Goal: Information Seeking & Learning: Learn about a topic

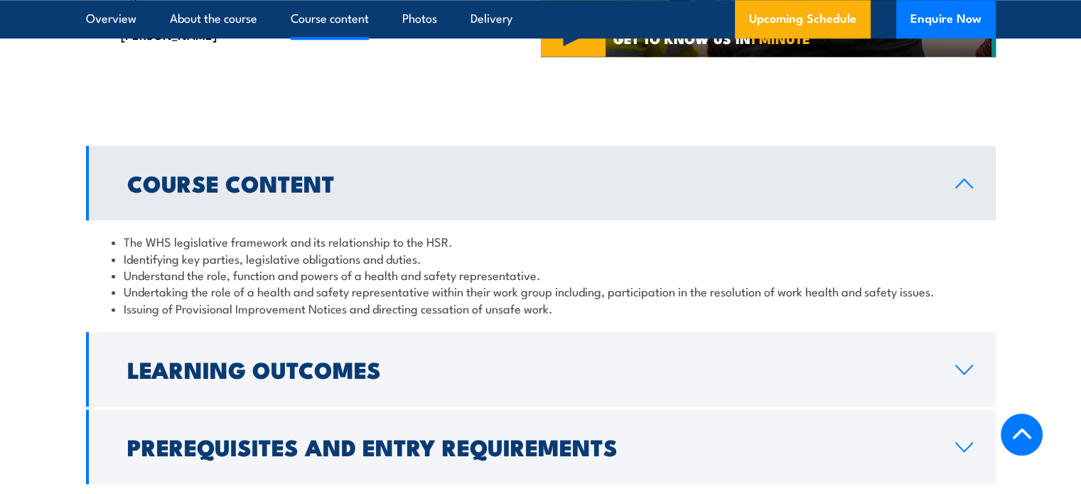
scroll to position [1564, 0]
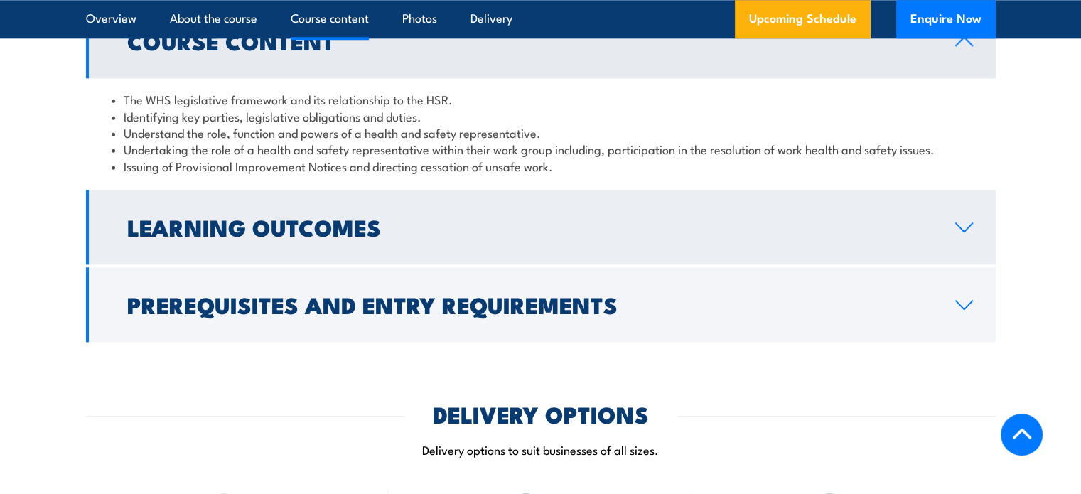
click at [499, 260] on link "Learning Outcomes" at bounding box center [541, 227] width 910 height 75
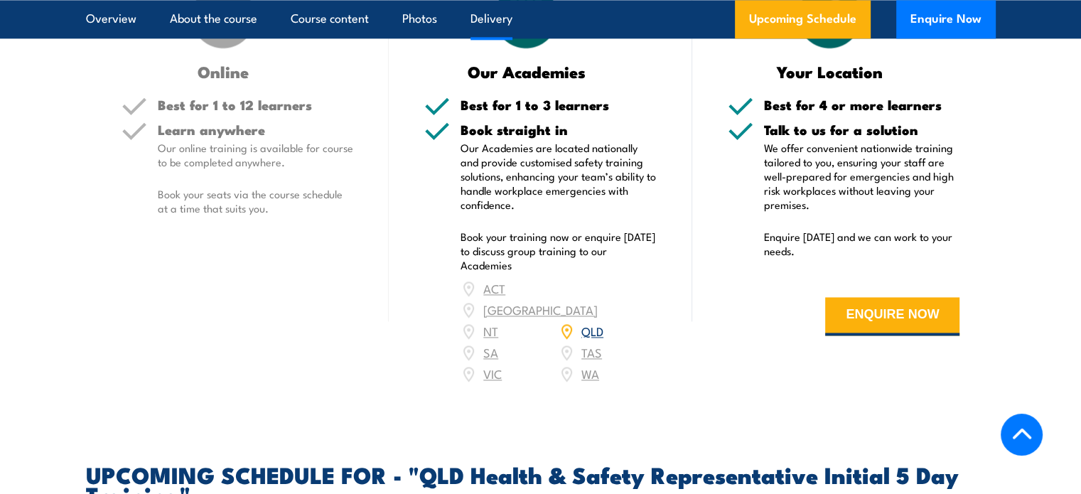
scroll to position [2061, 0]
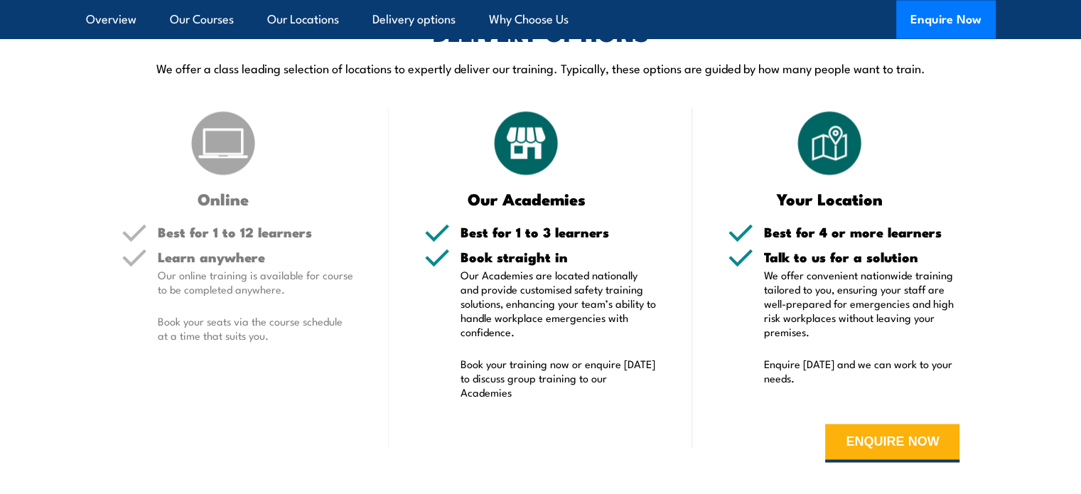
scroll to position [2701, 0]
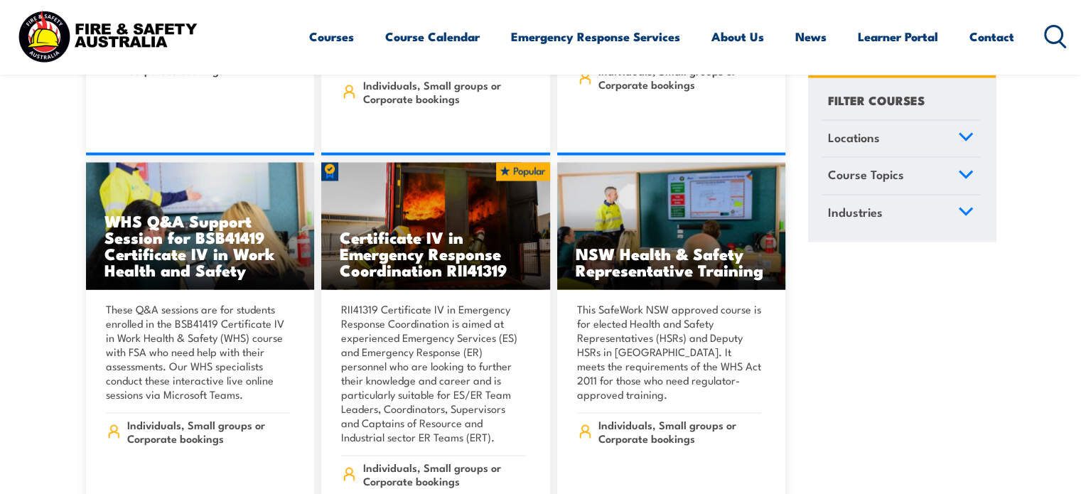
scroll to position [2914, 0]
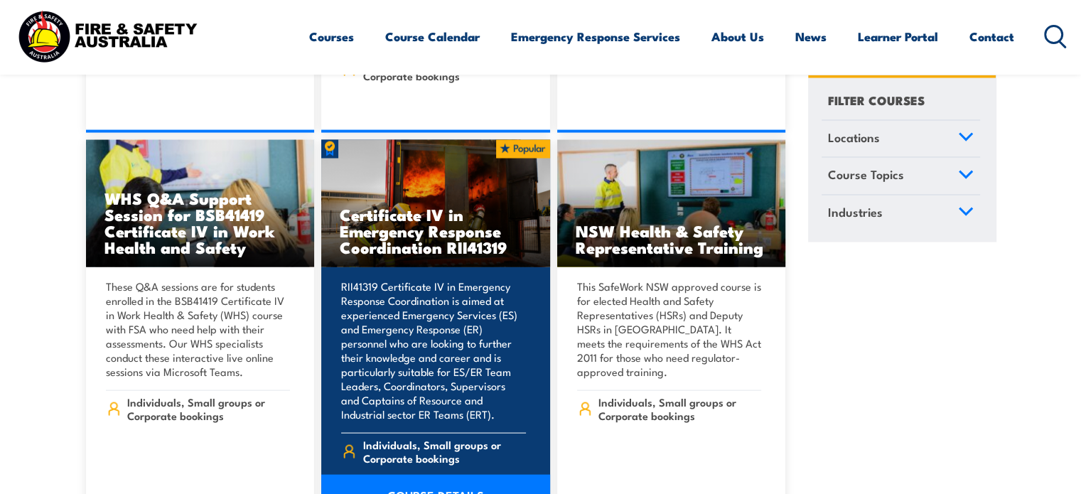
drag, startPoint x: 442, startPoint y: 278, endPoint x: 445, endPoint y: 483, distance: 204.7
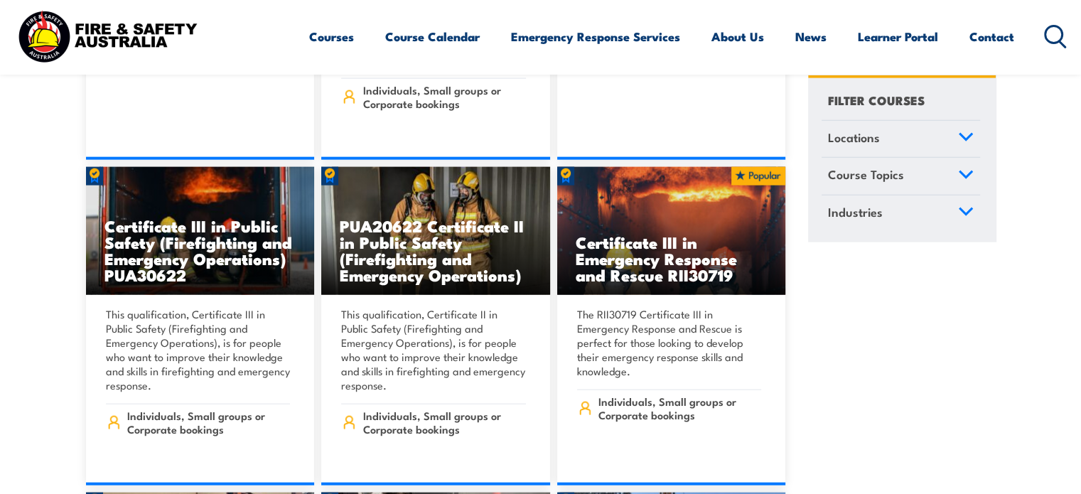
scroll to position [3270, 0]
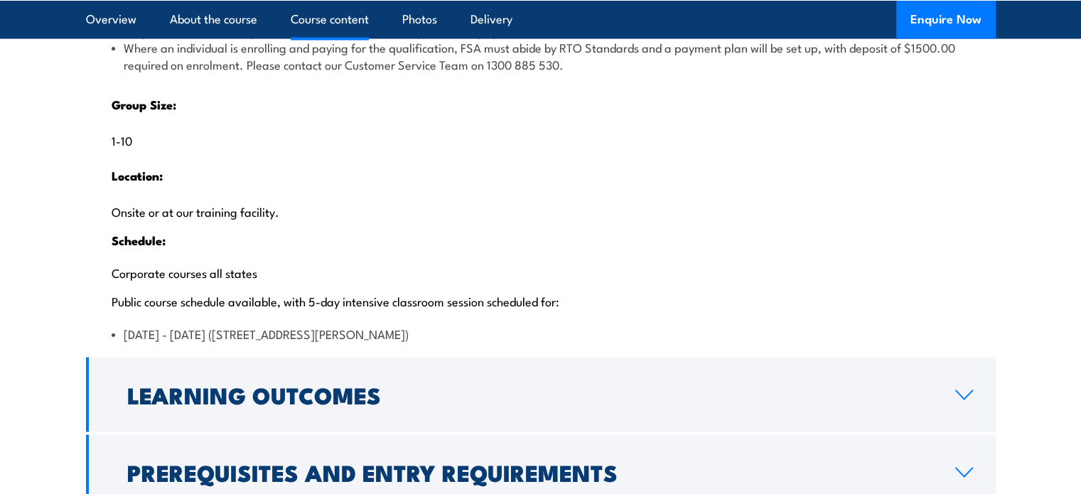
scroll to position [3128, 0]
